Goal: Ask a question

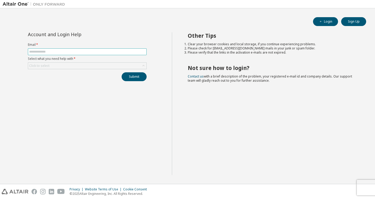
click at [112, 54] on span at bounding box center [87, 51] width 119 height 7
click at [110, 51] on input "text" at bounding box center [87, 52] width 116 height 4
type input "**********"
click at [136, 67] on div "Click to select" at bounding box center [87, 66] width 118 height 6
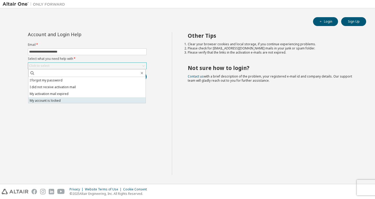
scroll to position [15, 0]
click at [129, 98] on li "I don't know but can't login" at bounding box center [86, 99] width 117 height 7
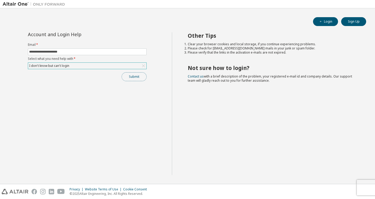
click at [132, 78] on button "Submit" at bounding box center [134, 76] width 25 height 9
click at [364, 188] on icon "button" at bounding box center [364, 189] width 2 height 2
click at [139, 77] on button "Submit" at bounding box center [134, 76] width 25 height 9
click at [363, 190] on icon "button" at bounding box center [363, 188] width 3 height 3
